Goal: Task Accomplishment & Management: Manage account settings

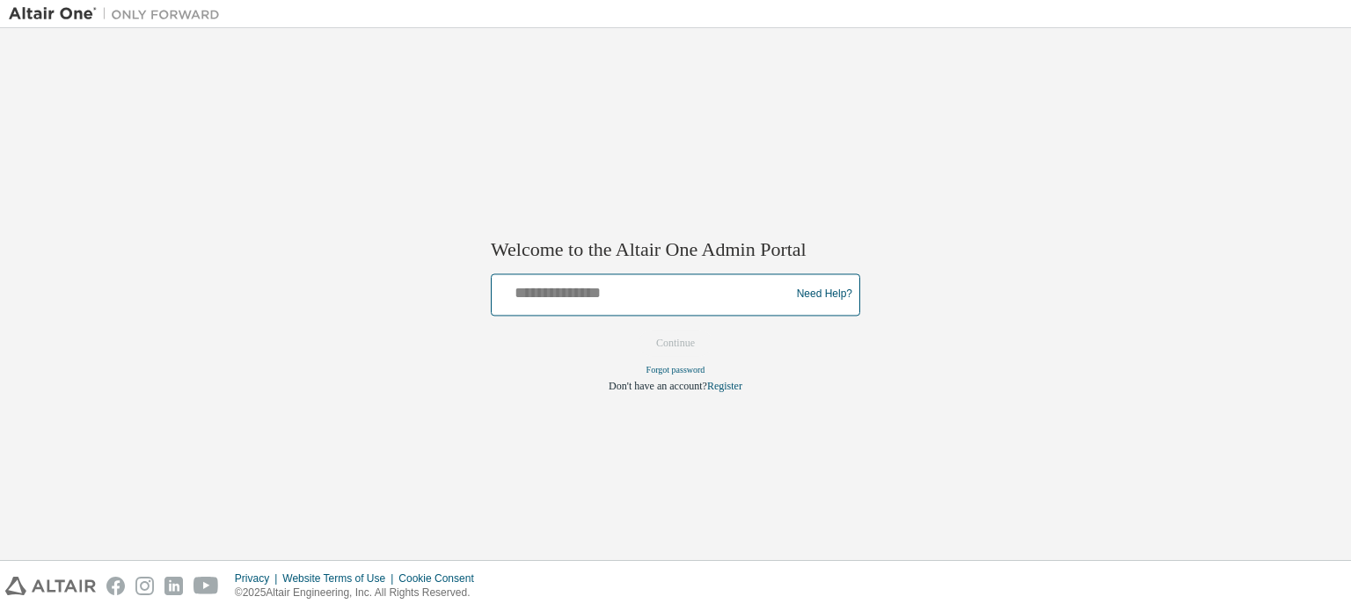
click at [536, 290] on input "text" at bounding box center [643, 291] width 289 height 26
type input "**********"
click at [659, 352] on button "Continue" at bounding box center [676, 343] width 76 height 26
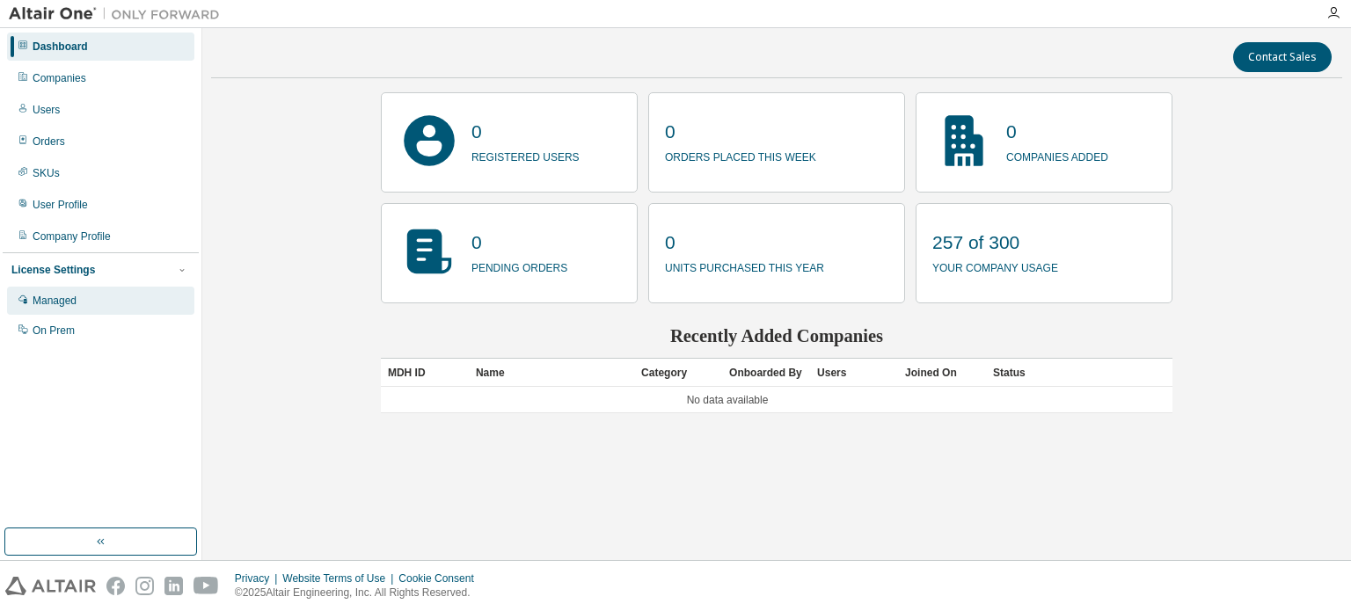
click at [56, 301] on div "Managed" at bounding box center [55, 301] width 44 height 14
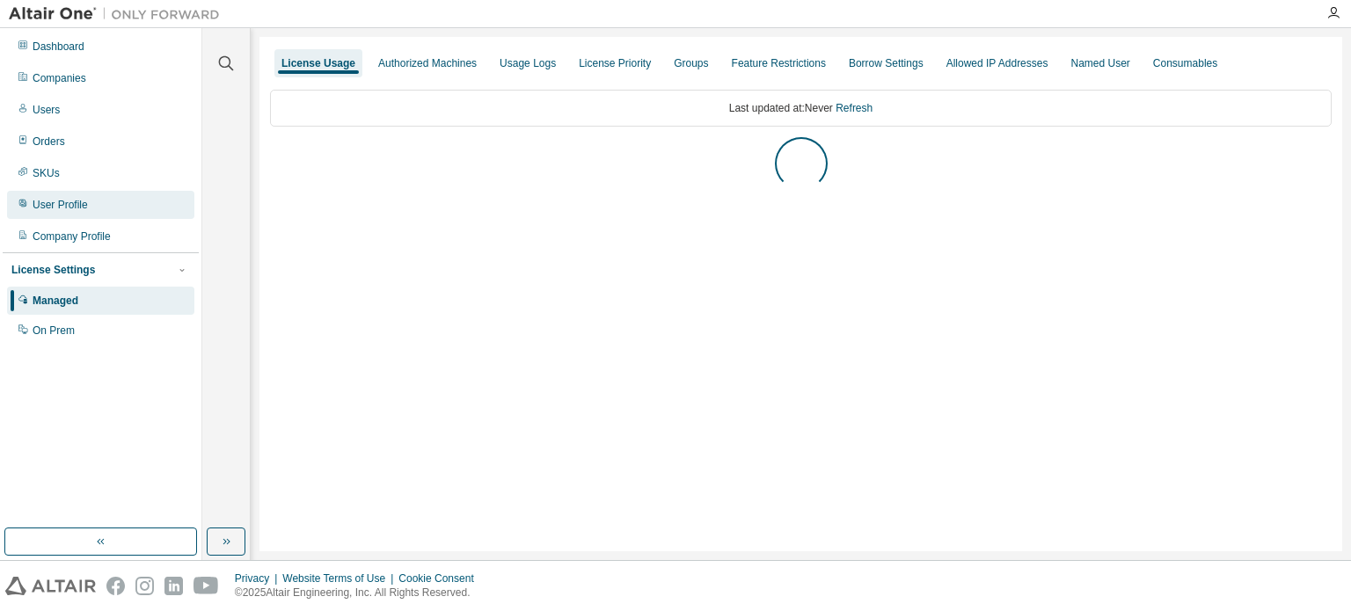
click at [68, 198] on div "User Profile" at bounding box center [60, 205] width 55 height 14
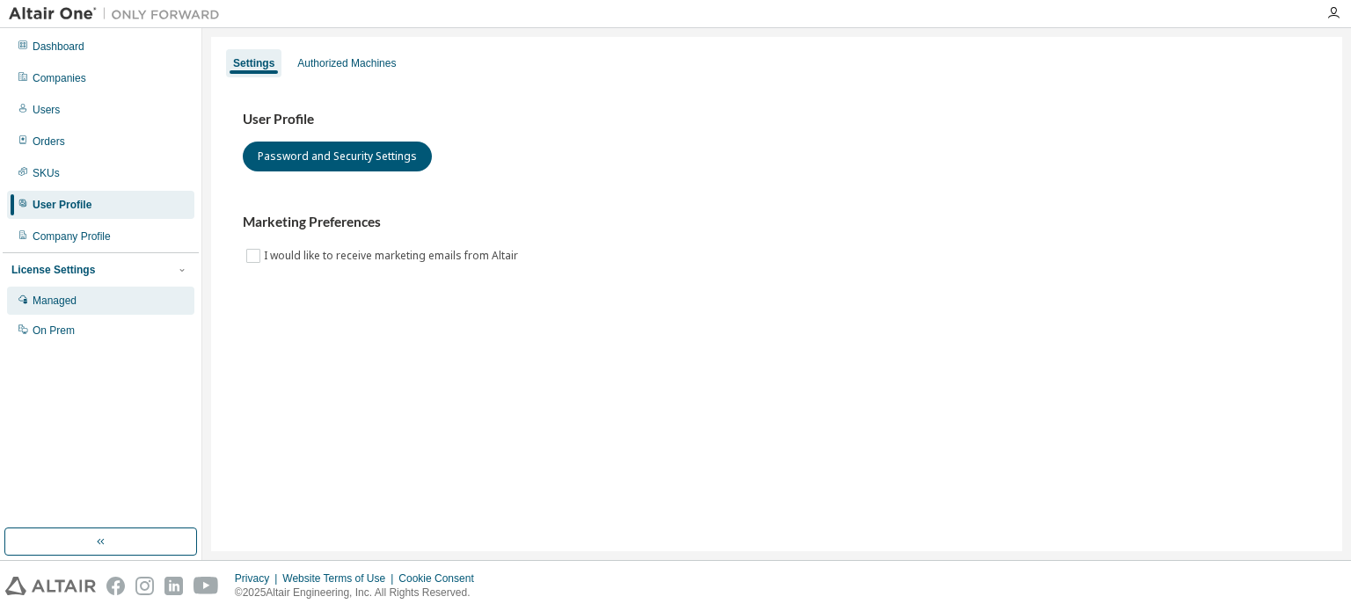
click at [60, 302] on div "Managed" at bounding box center [55, 301] width 44 height 14
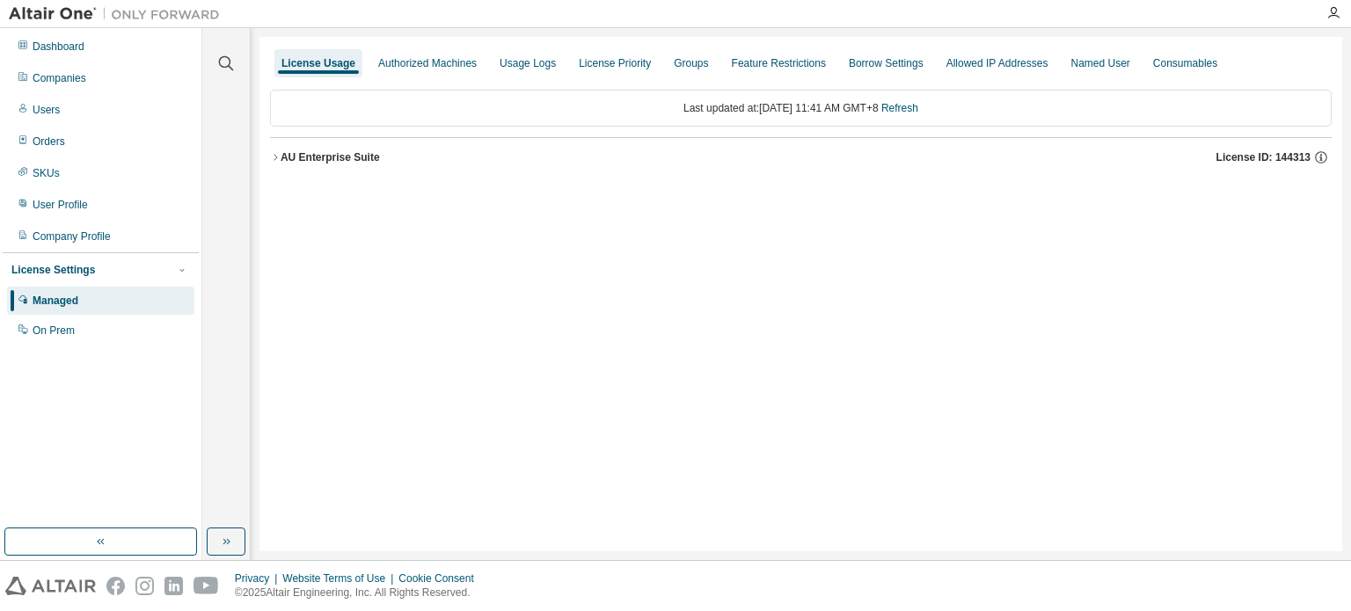
click at [272, 157] on icon "button" at bounding box center [275, 157] width 11 height 11
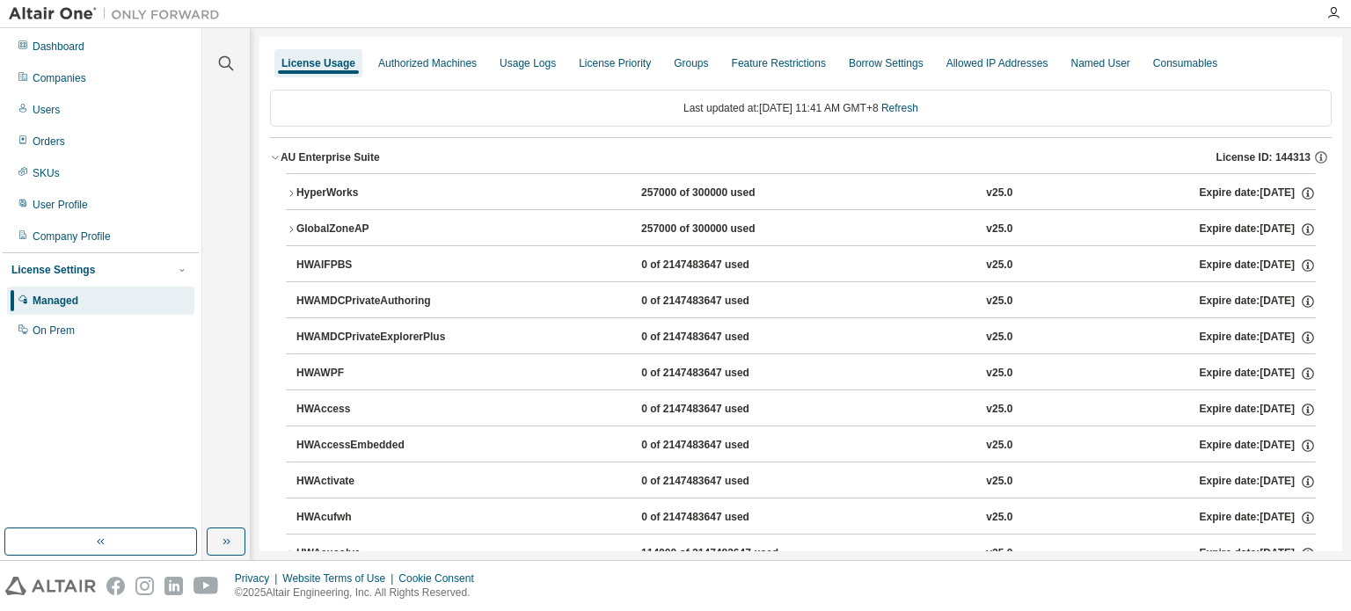
click at [272, 157] on icon "button" at bounding box center [275, 157] width 11 height 11
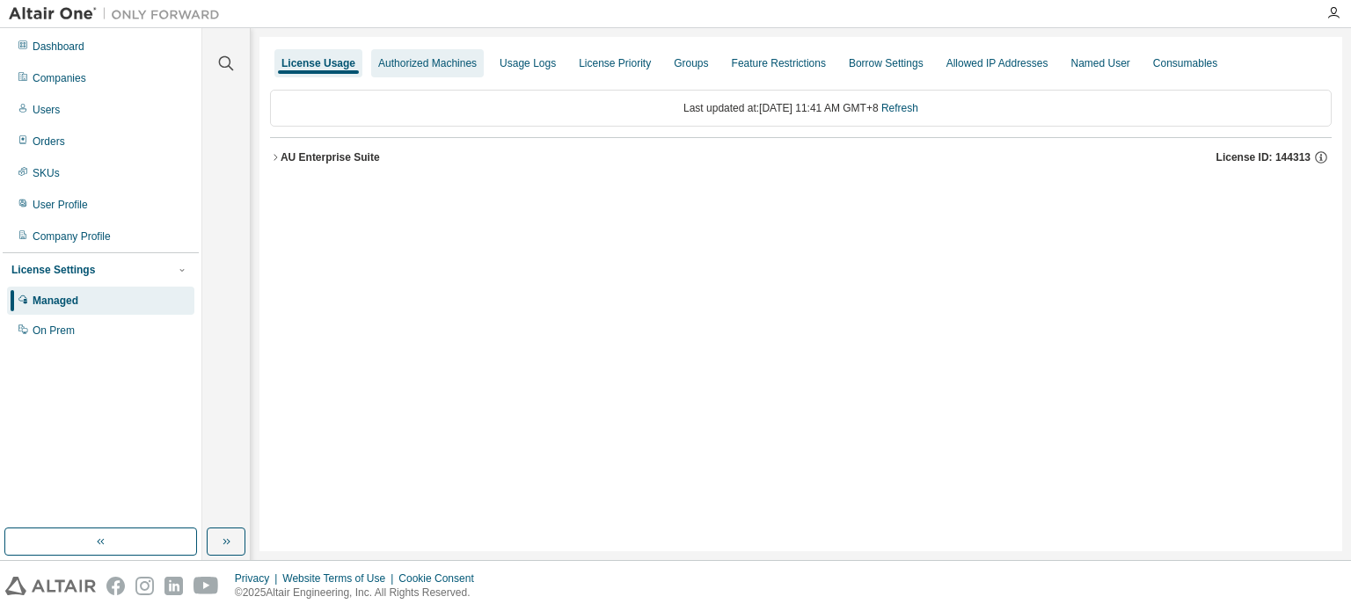
click at [436, 62] on div "Authorized Machines" at bounding box center [427, 63] width 99 height 14
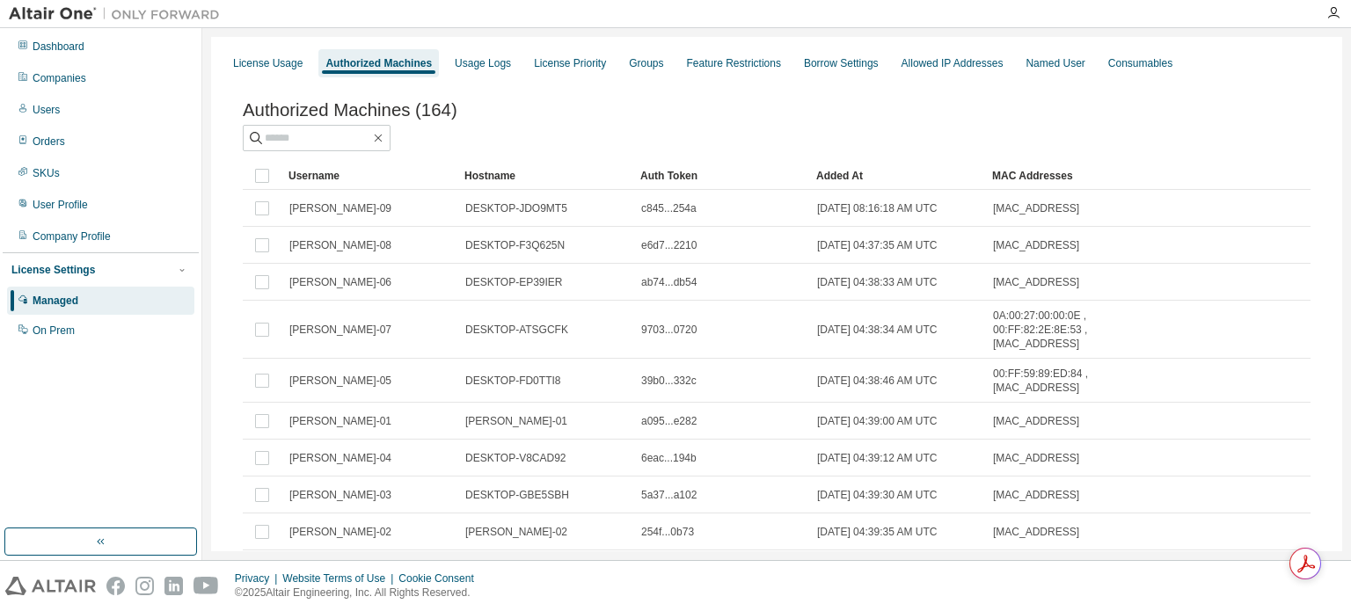
click at [830, 181] on div "Added At" at bounding box center [897, 176] width 162 height 28
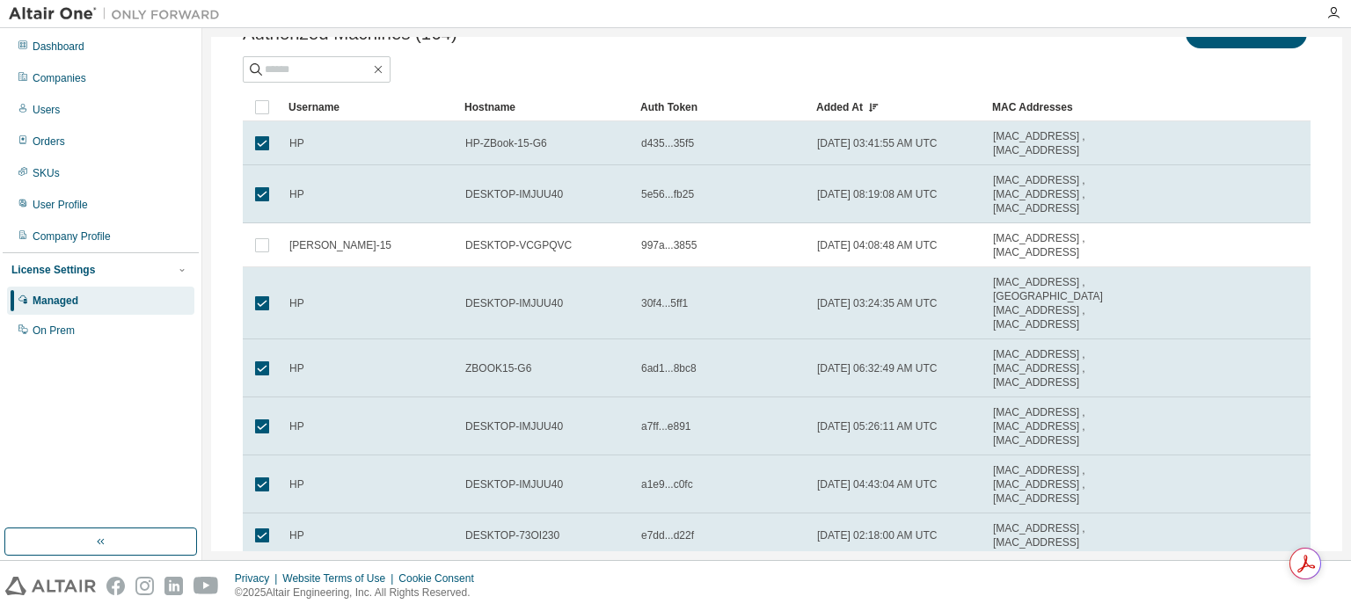
scroll to position [20, 0]
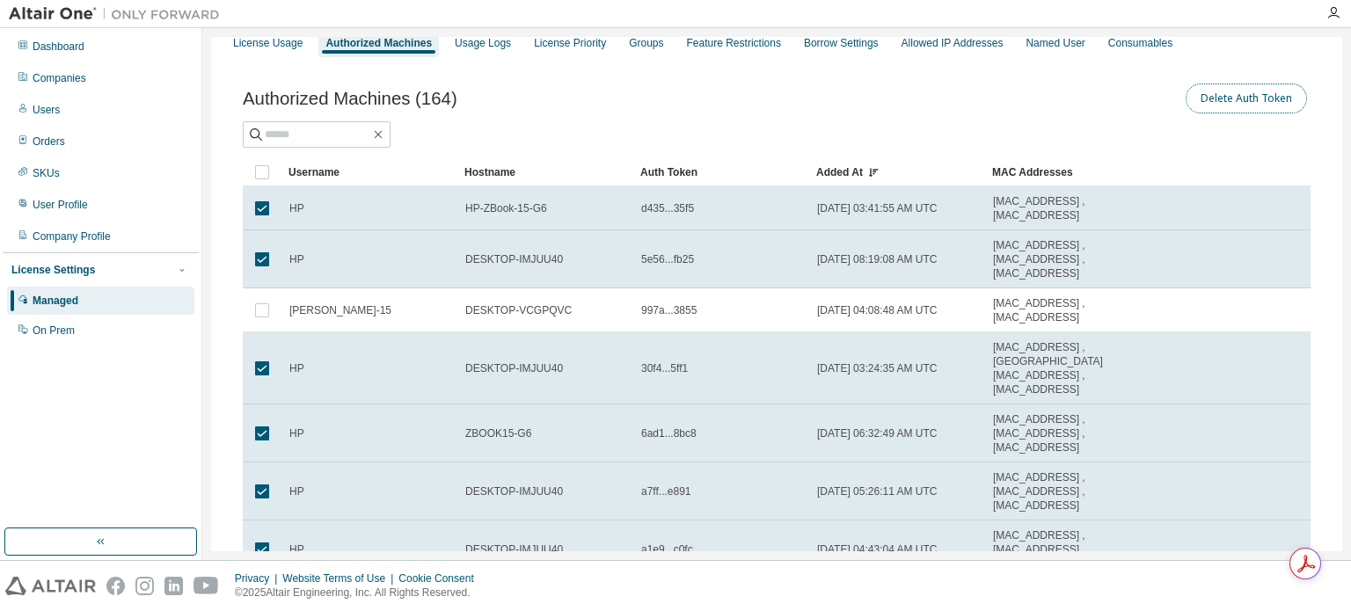
click at [1252, 108] on button "Delete Auth Token" at bounding box center [1246, 99] width 121 height 30
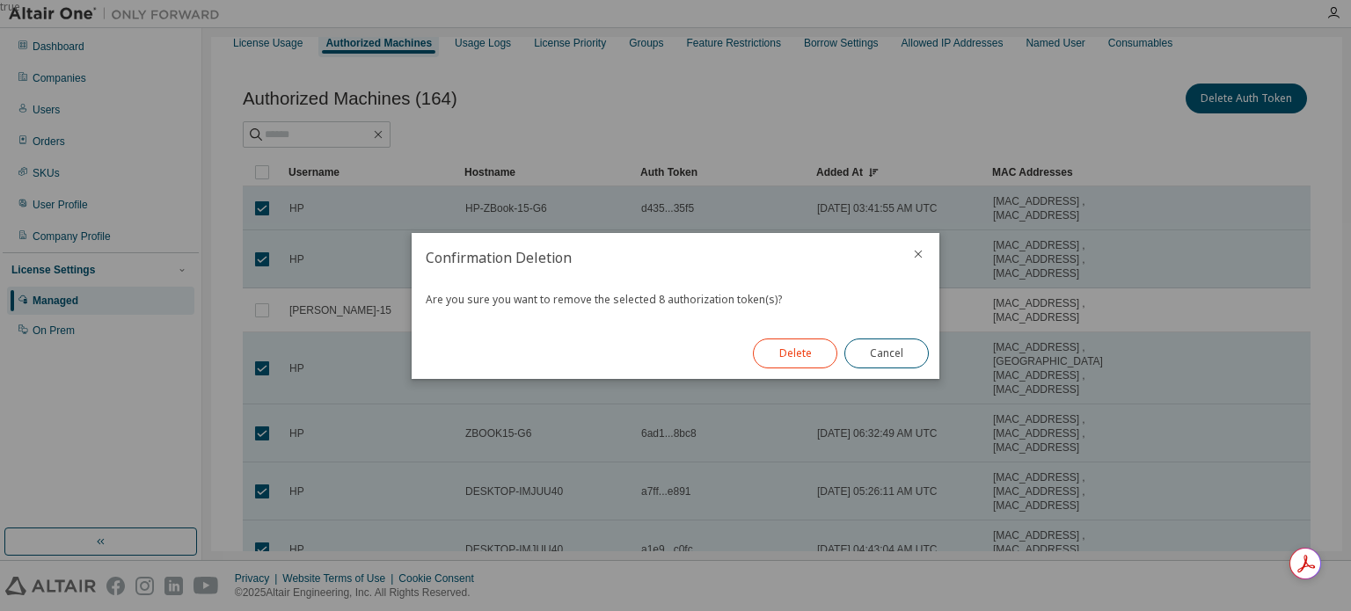
click at [795, 356] on button "Delete" at bounding box center [795, 354] width 84 height 30
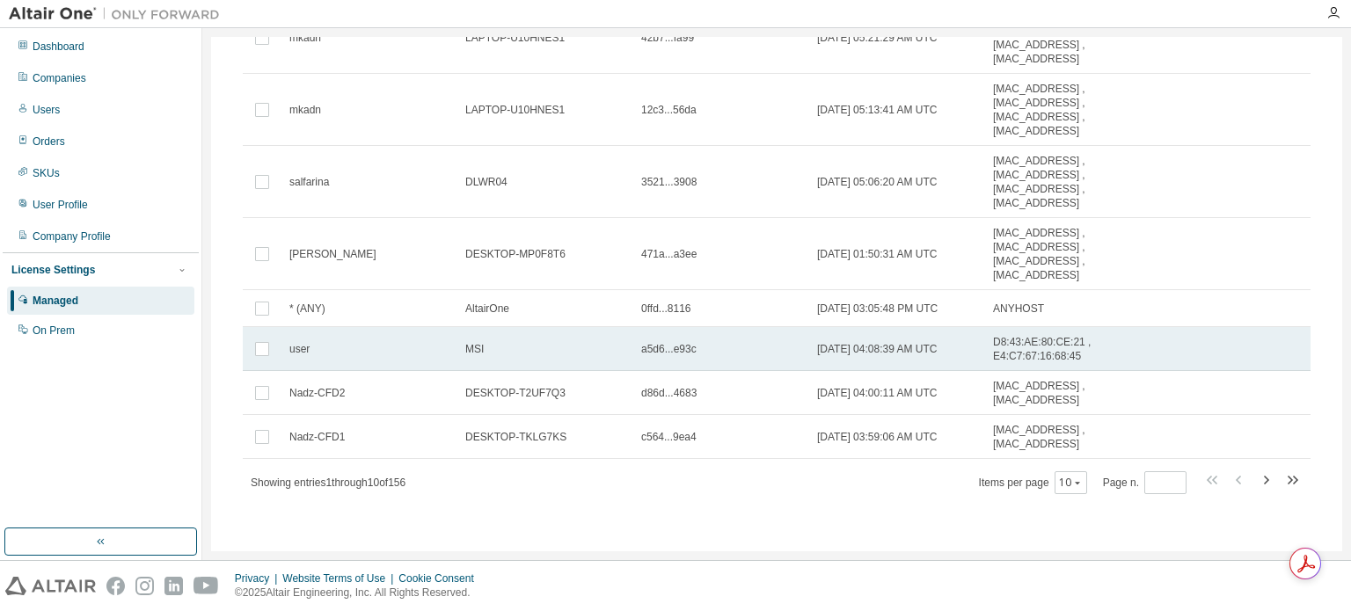
scroll to position [0, 0]
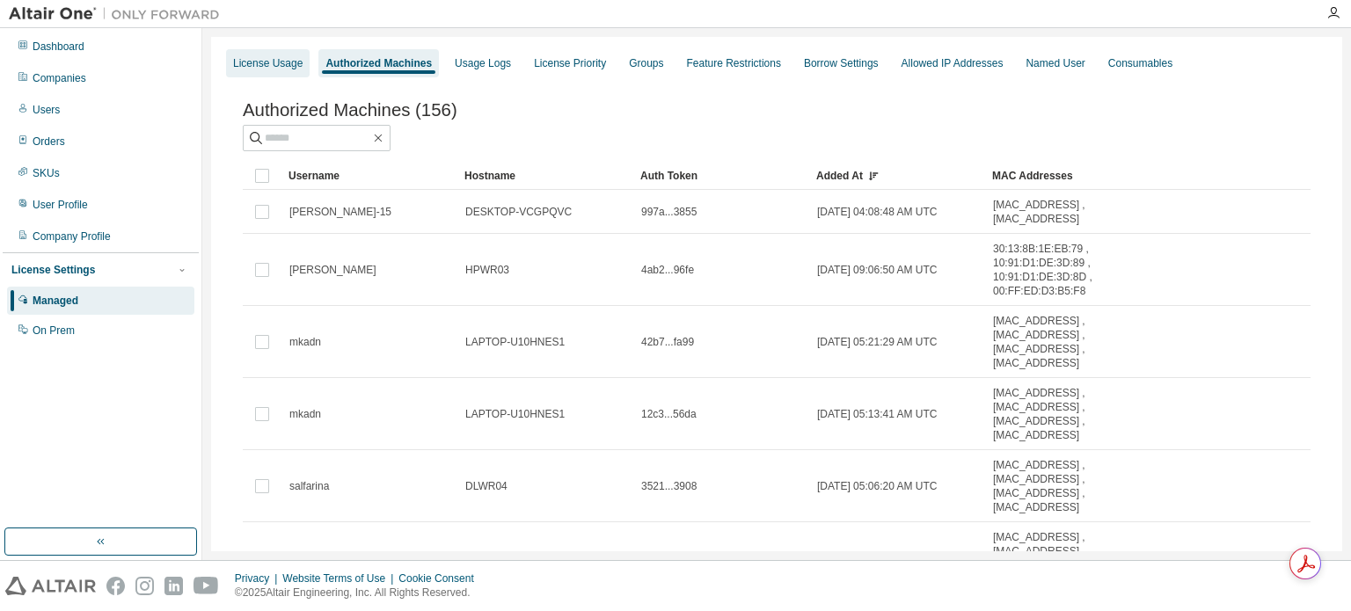
click at [253, 65] on div "License Usage" at bounding box center [267, 63] width 69 height 14
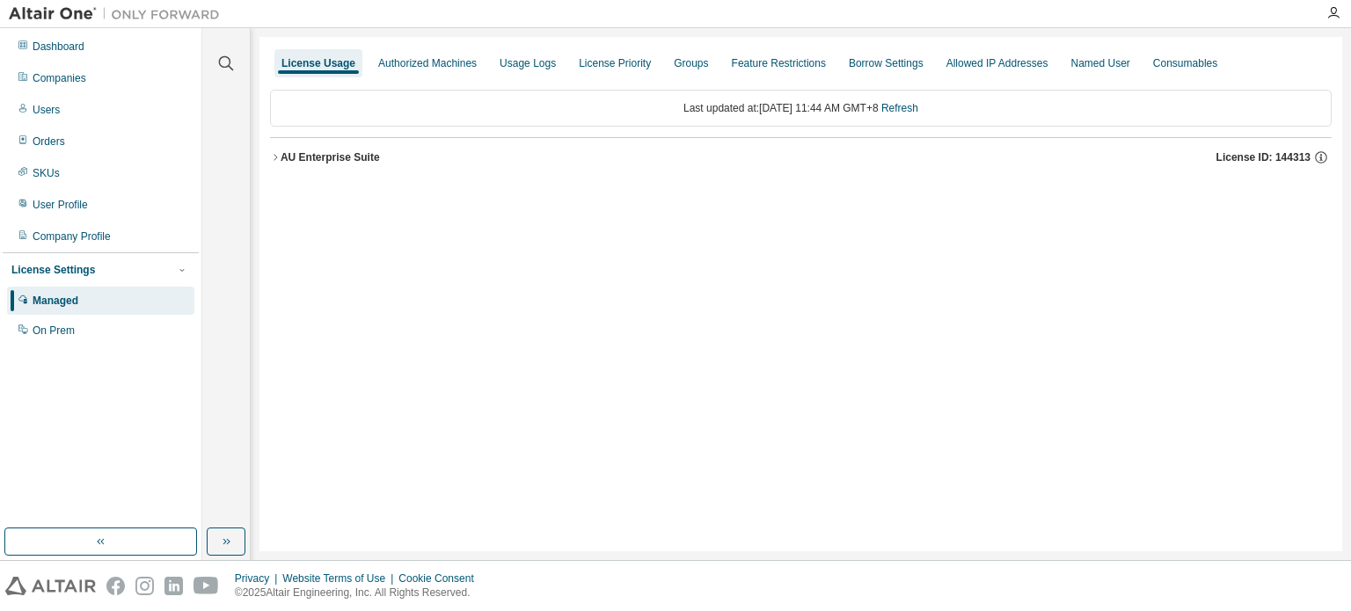
click at [281, 158] on div "AU Enterprise Suite" at bounding box center [330, 157] width 99 height 14
click at [274, 160] on icon "button" at bounding box center [275, 157] width 11 height 11
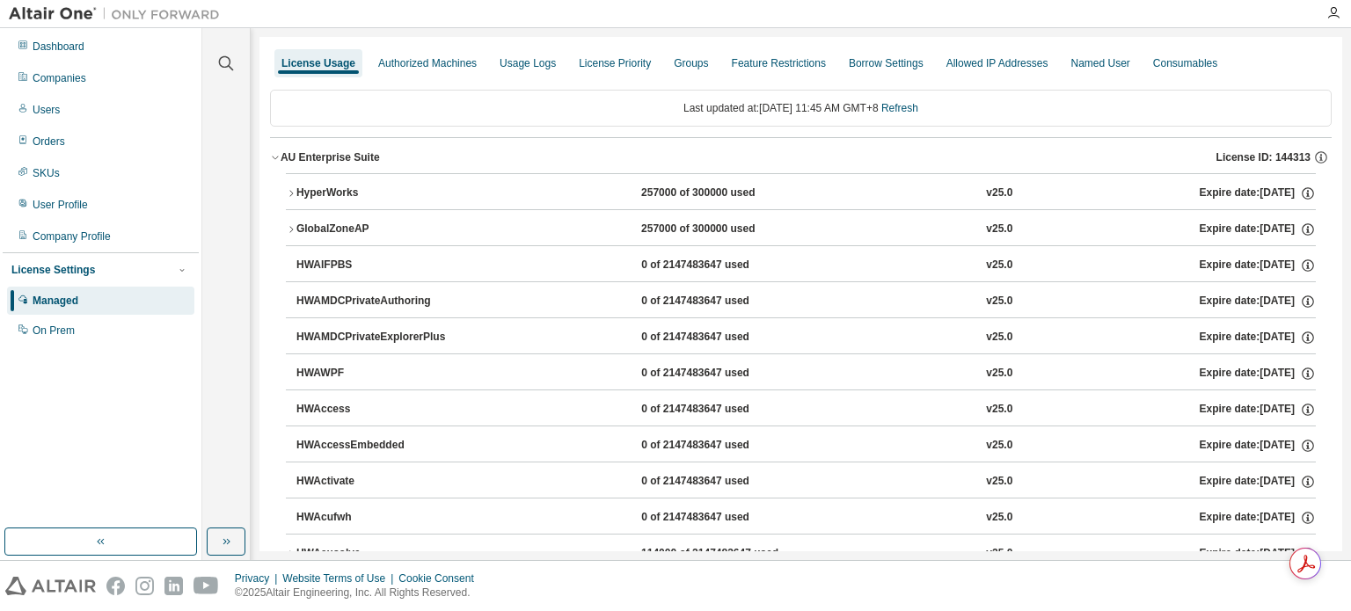
click at [295, 224] on icon "button" at bounding box center [291, 229] width 11 height 11
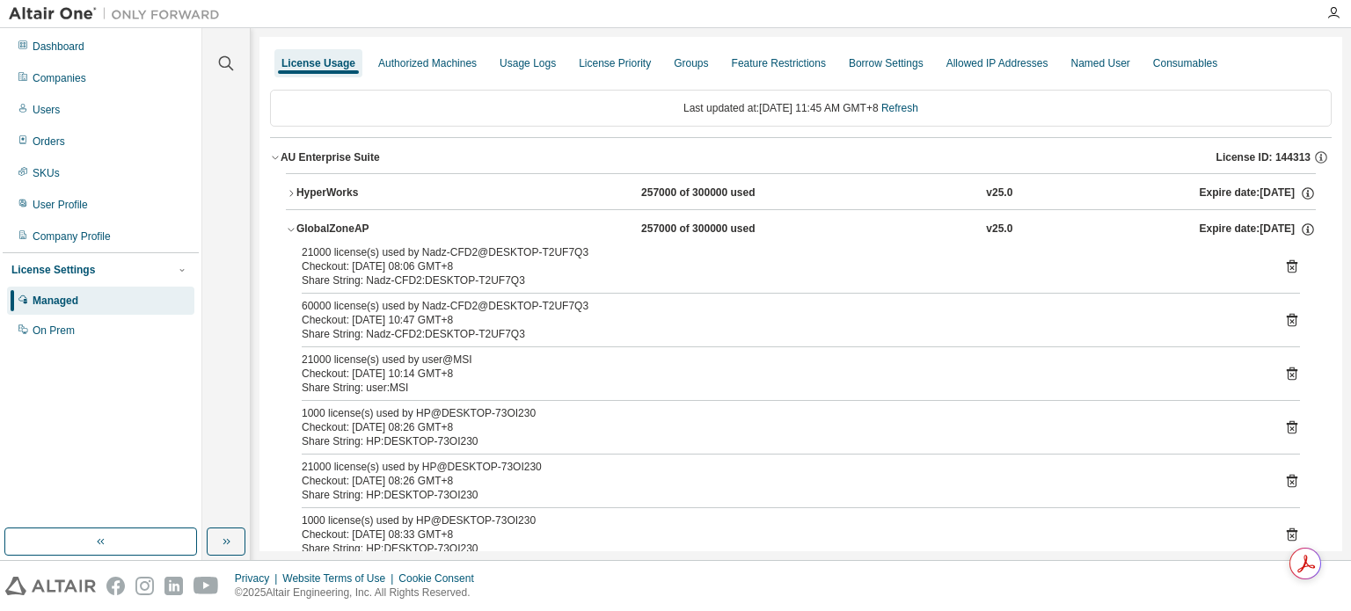
click at [289, 230] on icon "button" at bounding box center [291, 229] width 11 height 11
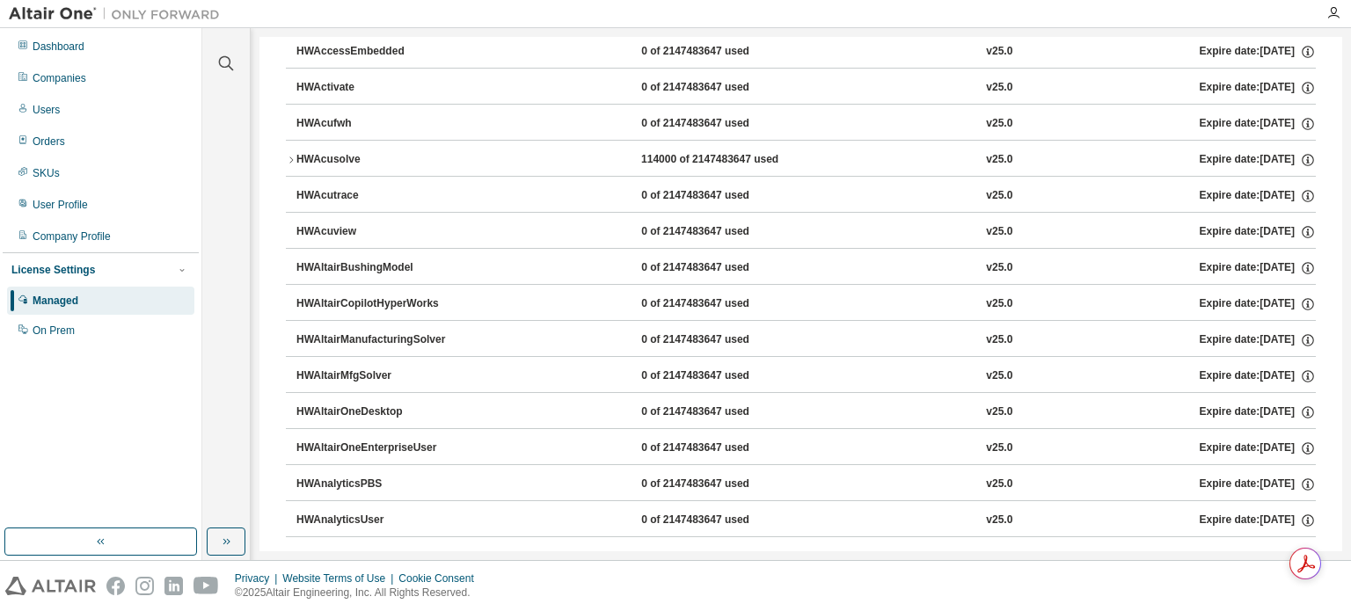
scroll to position [352, 0]
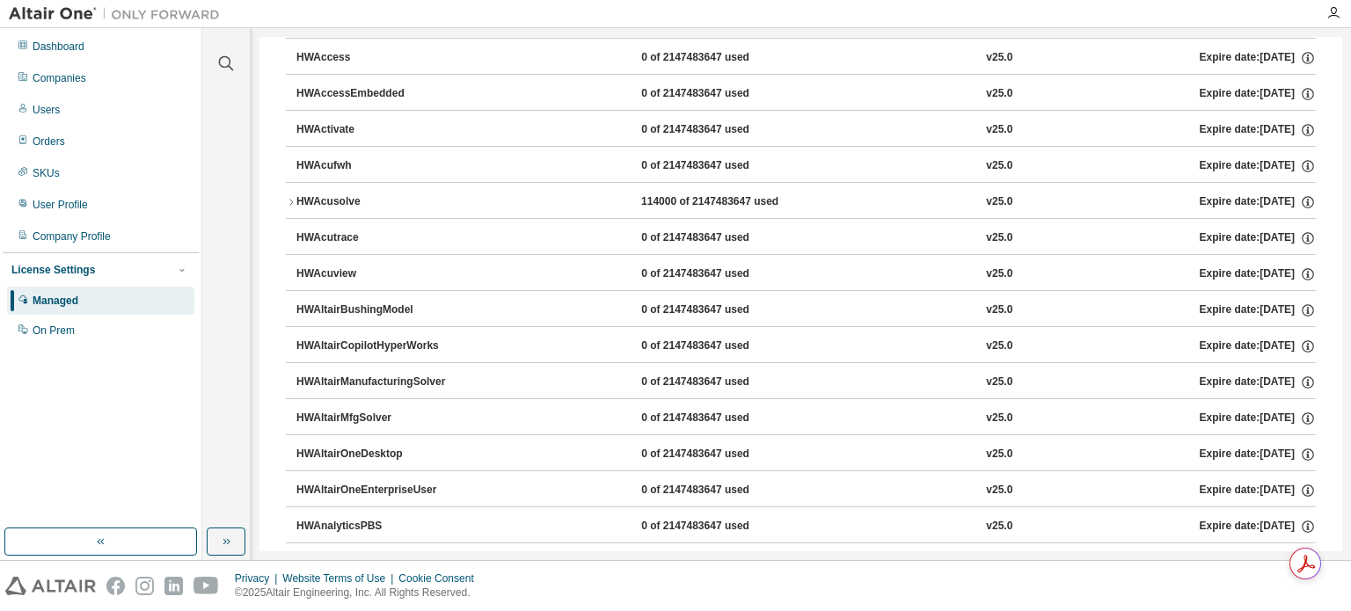
click at [296, 201] on div "HWAcusolve" at bounding box center [375, 202] width 158 height 16
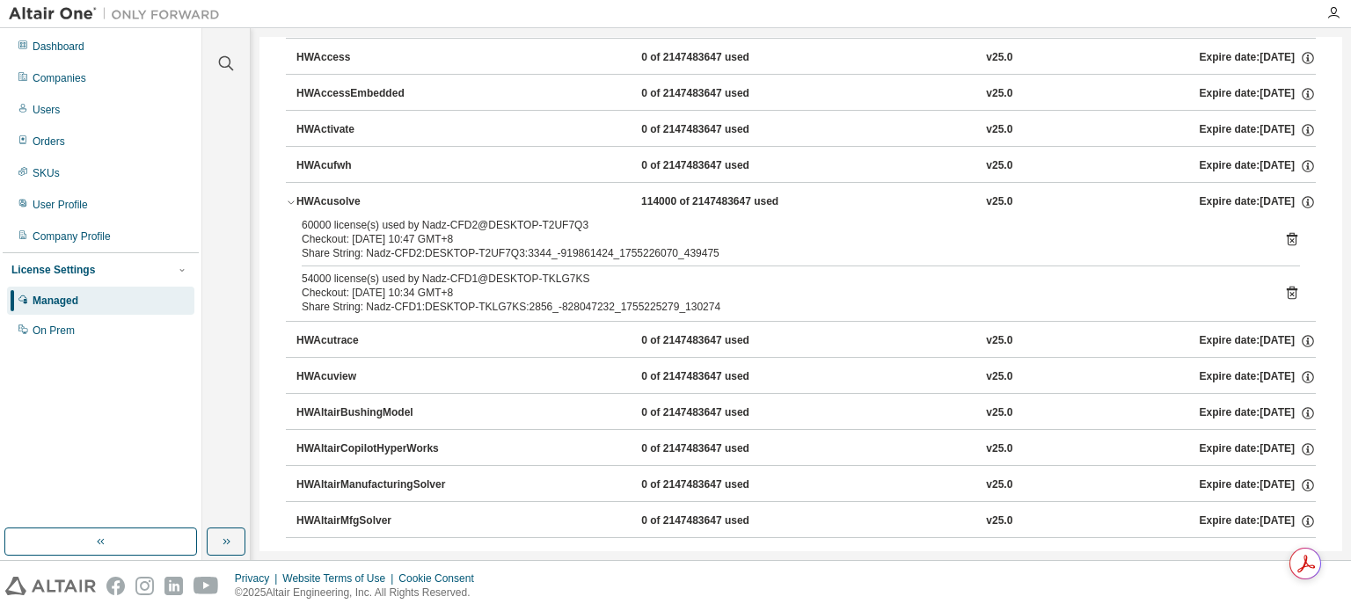
click at [296, 201] on div "HWAcusolve" at bounding box center [375, 202] width 158 height 16
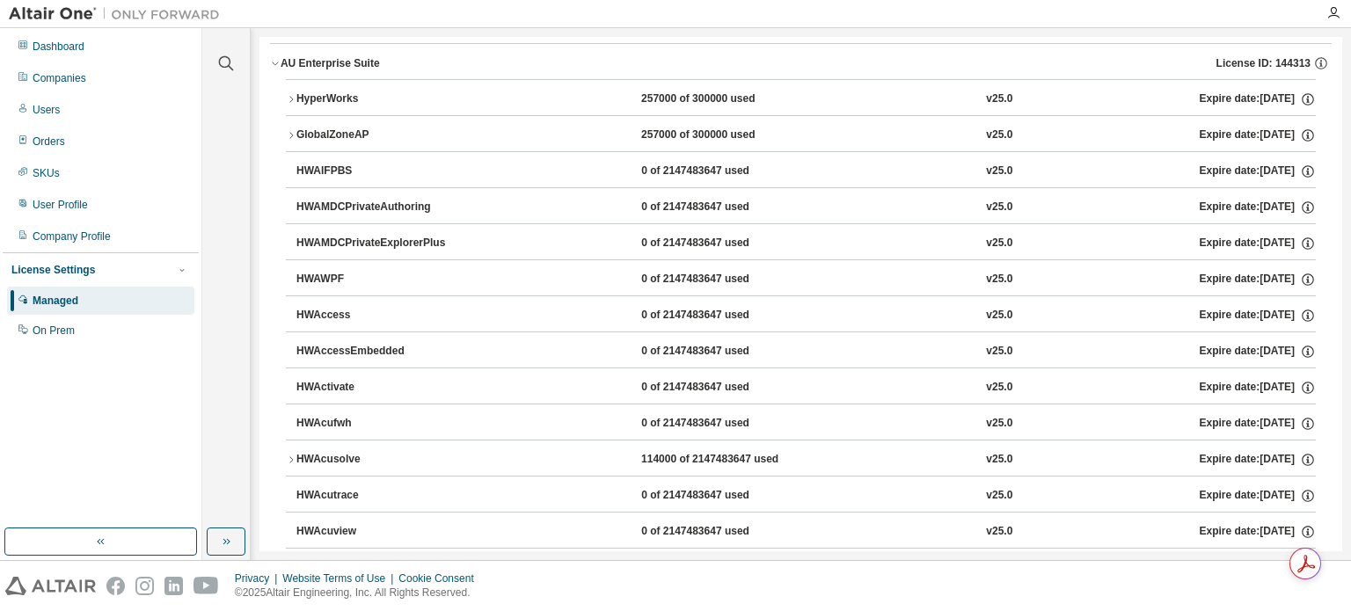
scroll to position [88, 0]
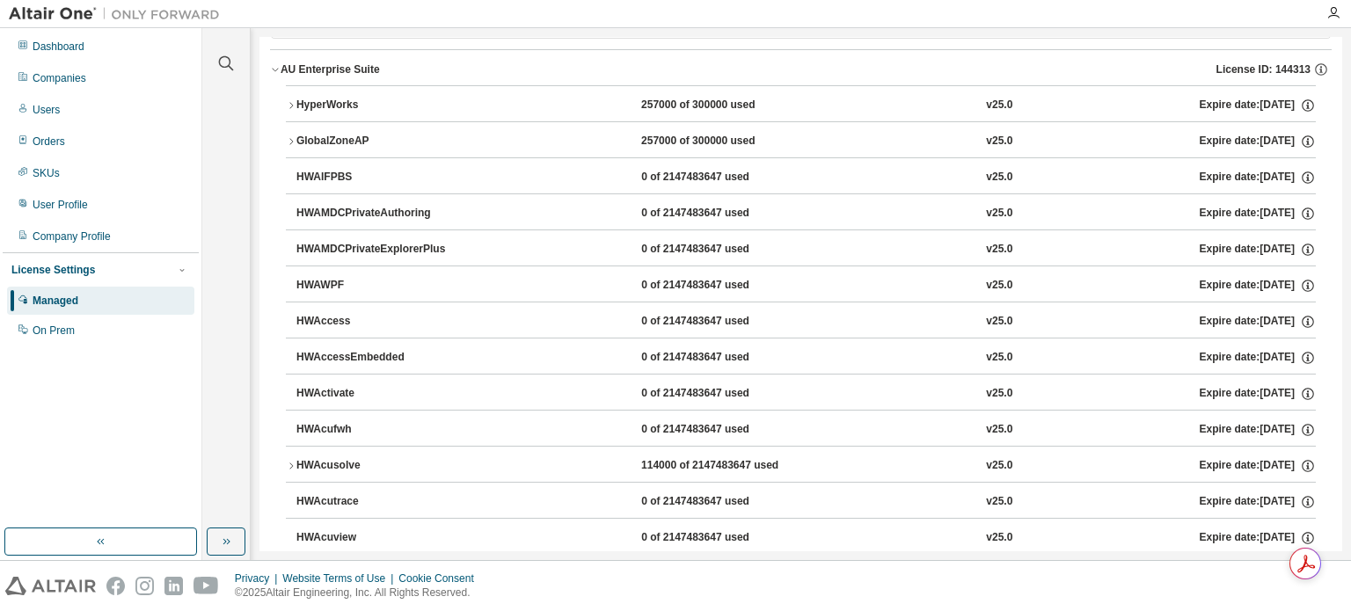
click at [297, 104] on div "HyperWorks" at bounding box center [375, 106] width 158 height 16
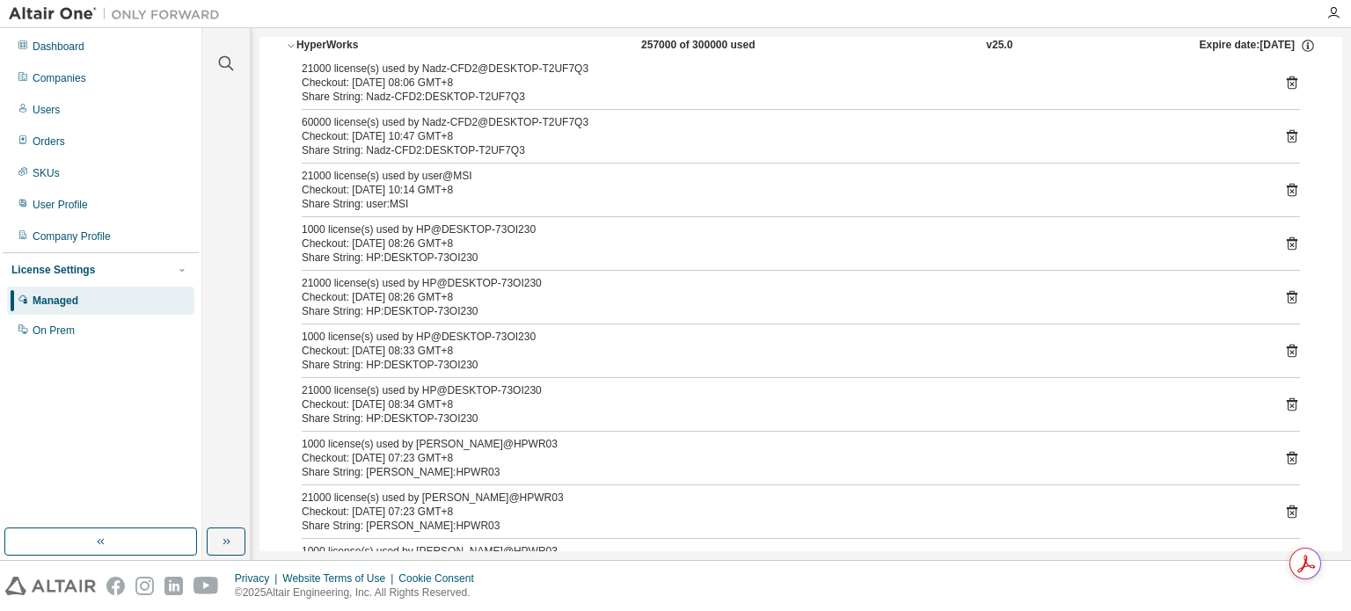
scroll to position [176, 0]
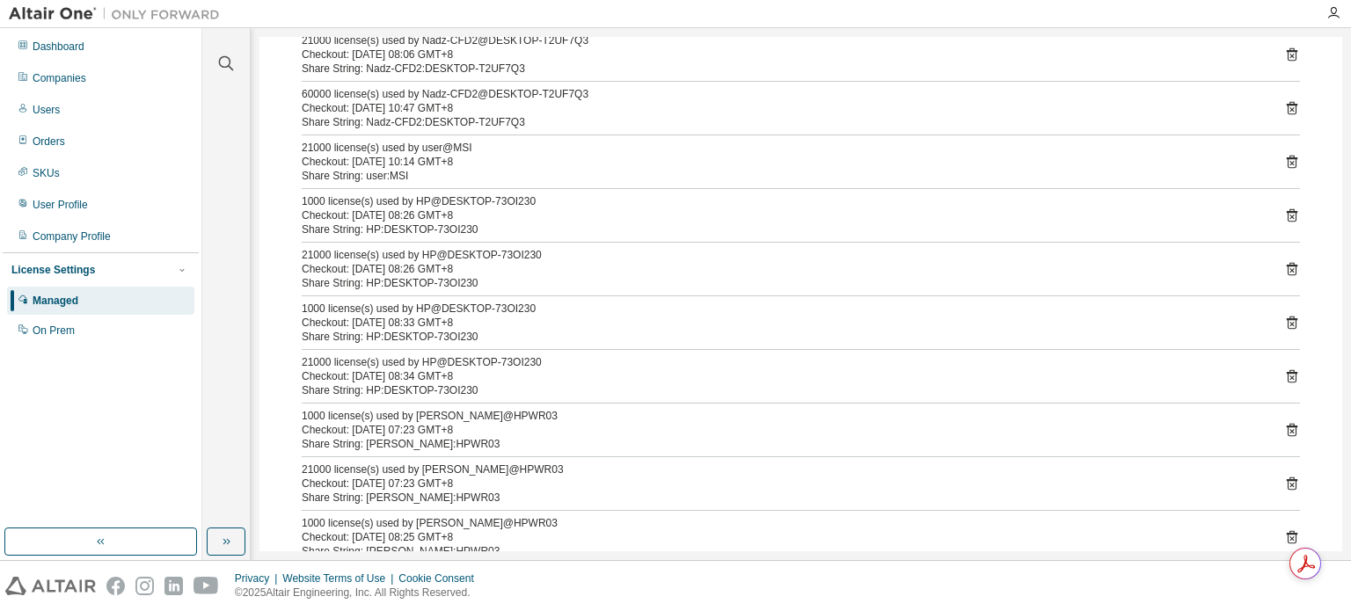
click at [1284, 216] on icon at bounding box center [1292, 216] width 16 height 16
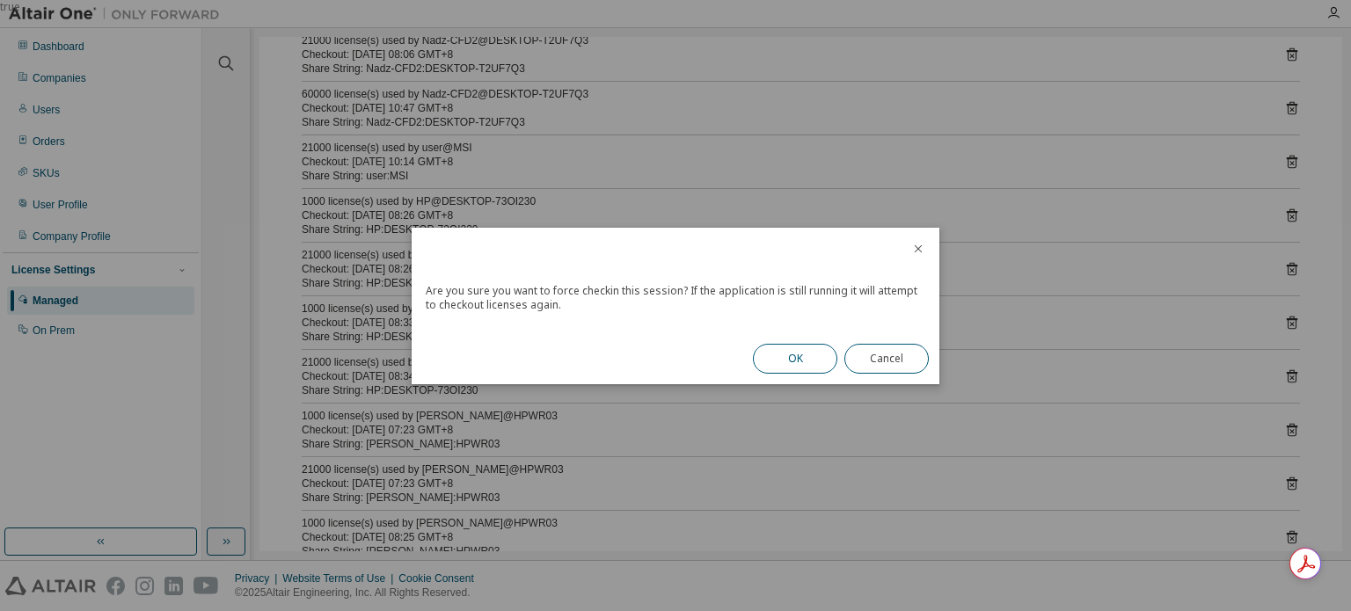
click at [796, 362] on button "OK" at bounding box center [795, 359] width 84 height 30
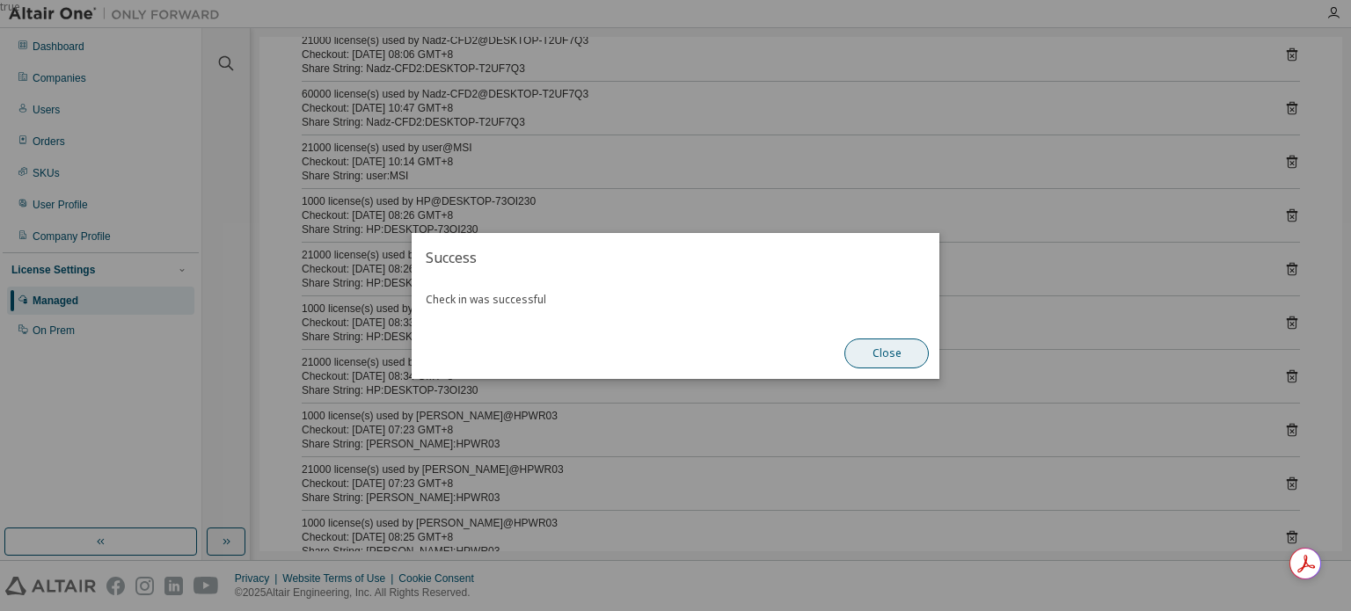
click at [897, 353] on button "Close" at bounding box center [887, 354] width 84 height 30
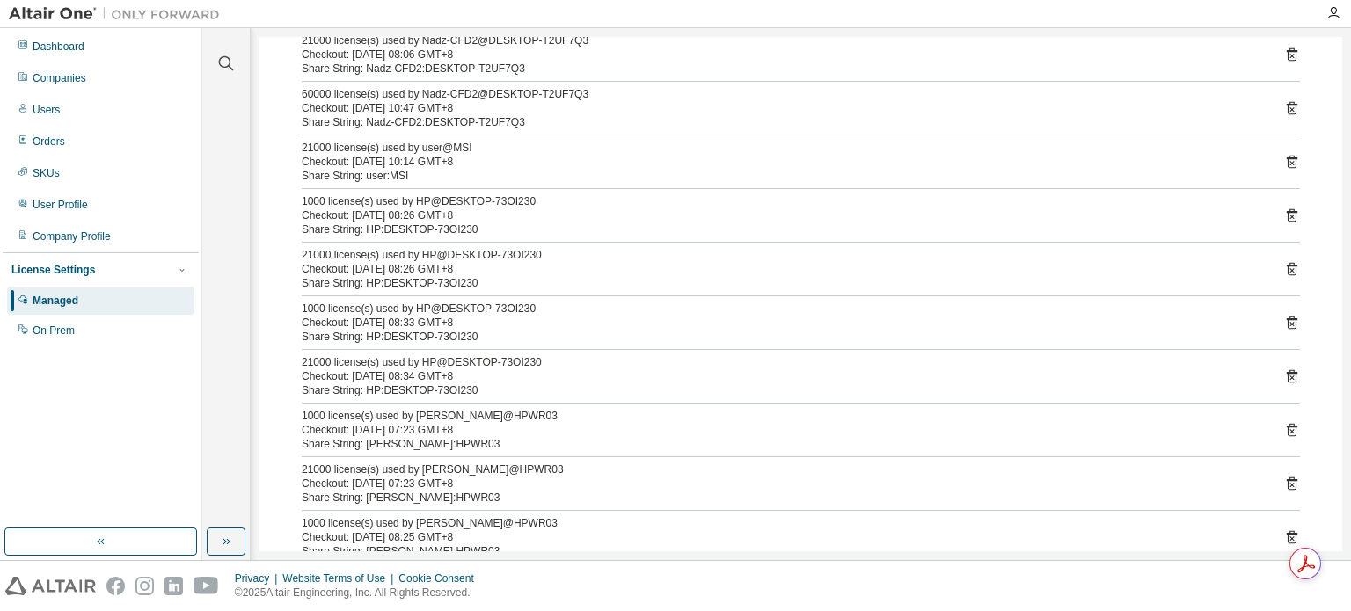
click at [1284, 267] on icon at bounding box center [1292, 269] width 16 height 16
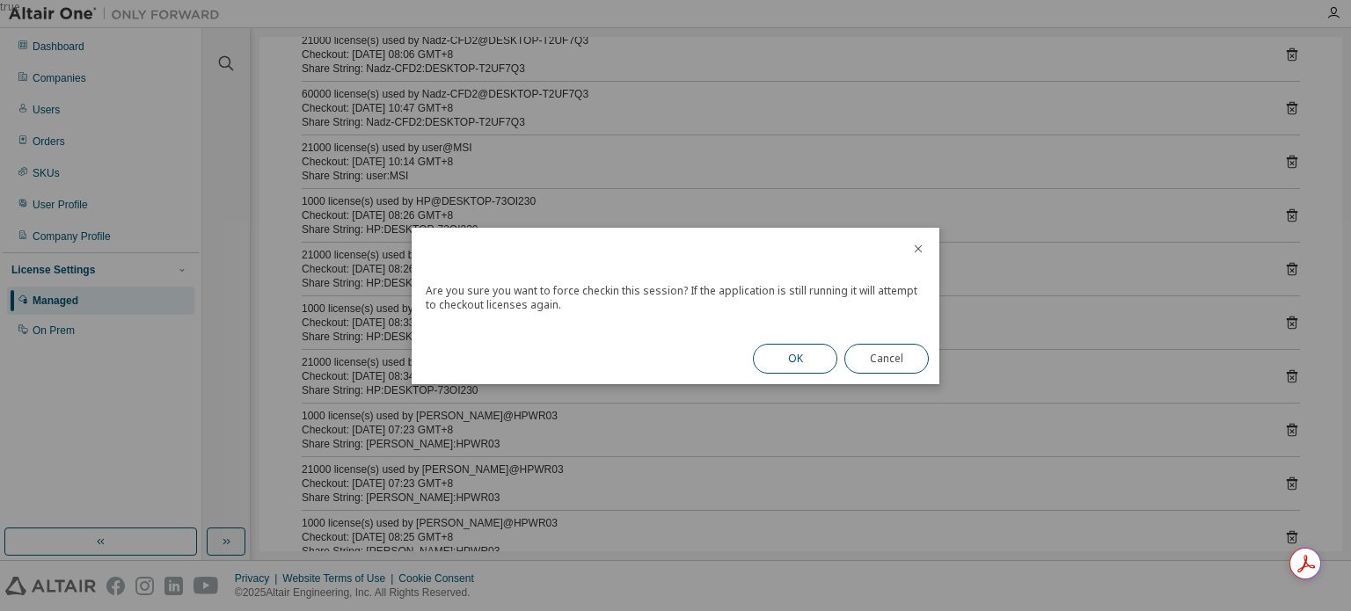
click at [793, 362] on button "OK" at bounding box center [795, 359] width 84 height 30
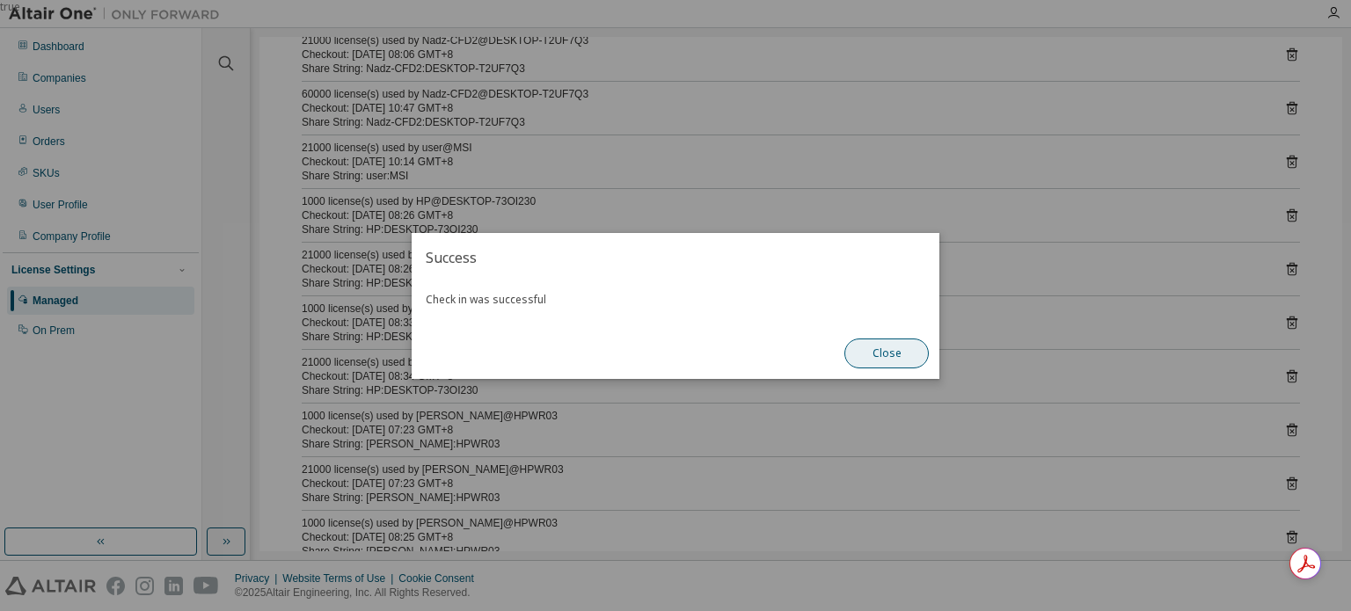
click at [889, 343] on button "Close" at bounding box center [887, 354] width 84 height 30
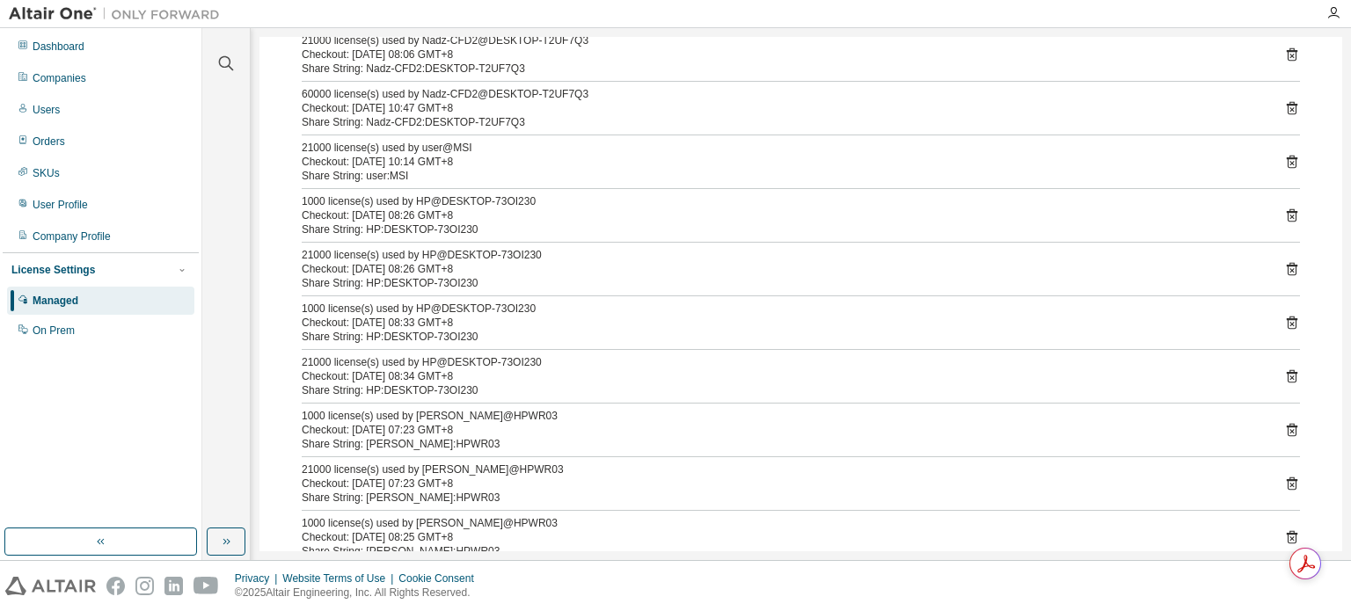
scroll to position [0, 0]
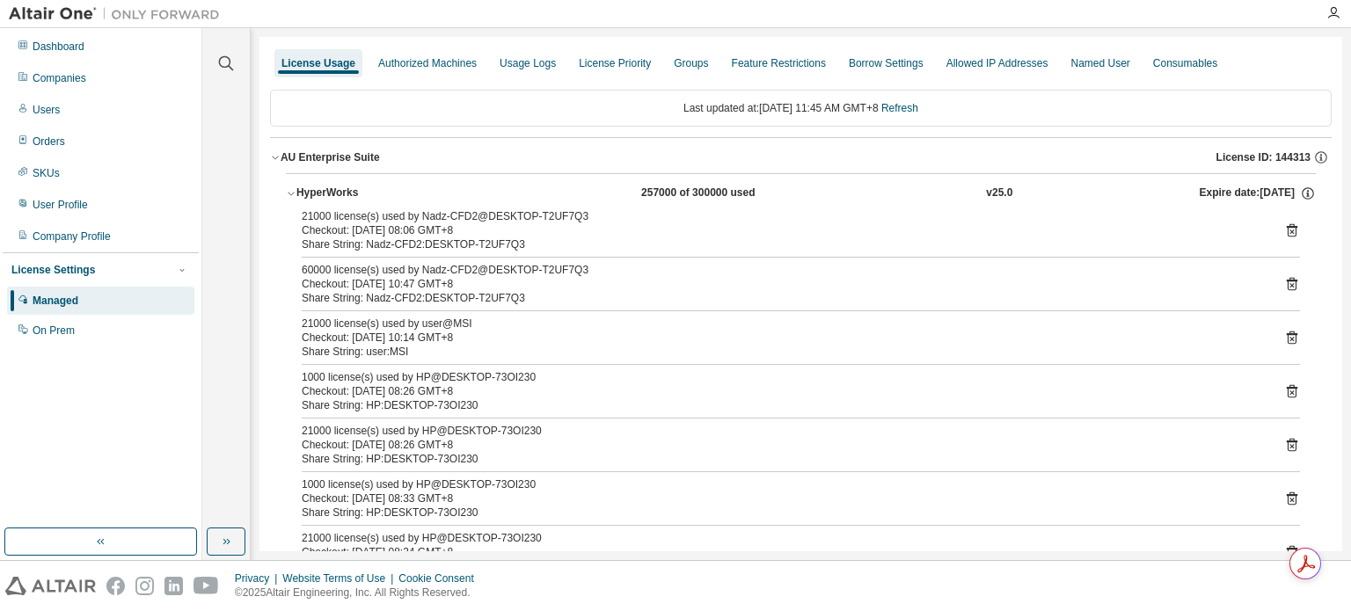
click at [296, 193] on icon "button" at bounding box center [291, 193] width 11 height 11
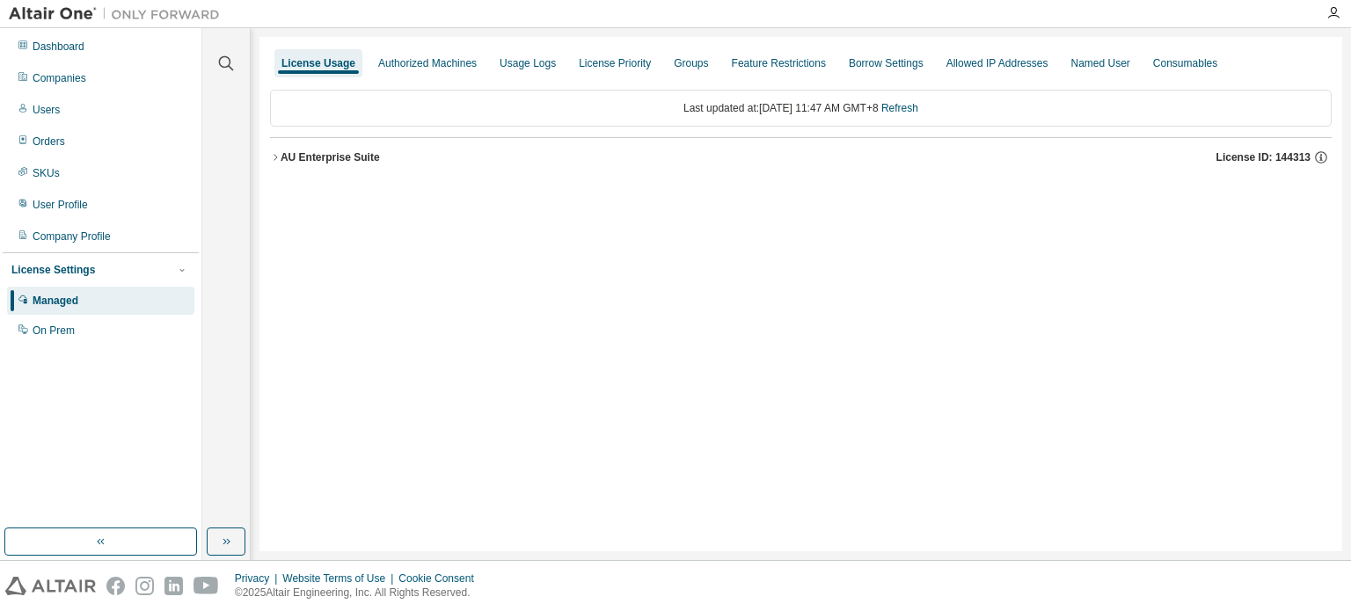
click at [277, 154] on icon "button" at bounding box center [275, 157] width 11 height 11
